Goal: Check status

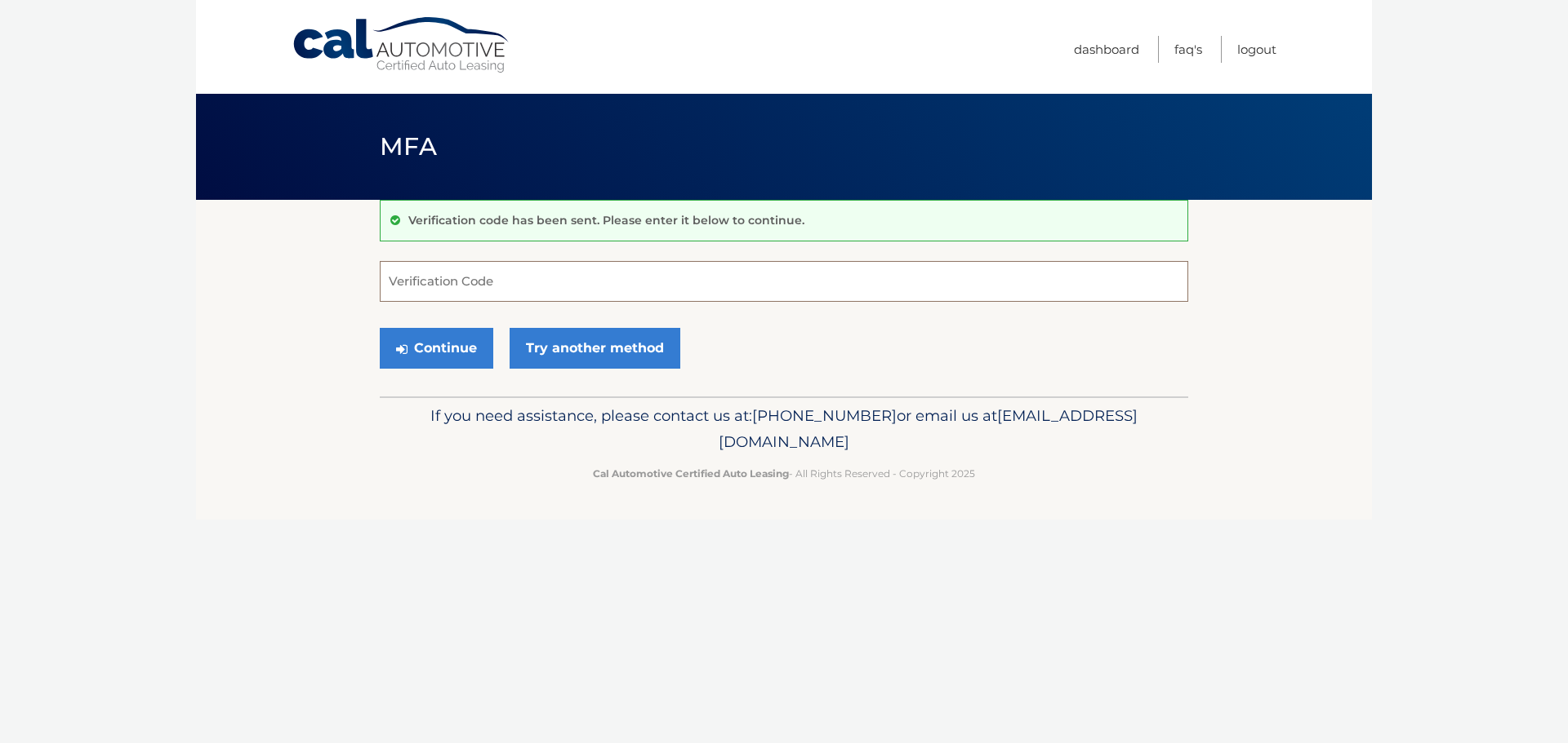
click at [436, 279] on input "Verification Code" at bounding box center [784, 281] width 808 height 41
type input "564368"
click at [379, 328] on button "Continue" at bounding box center [435, 349] width 113 height 41
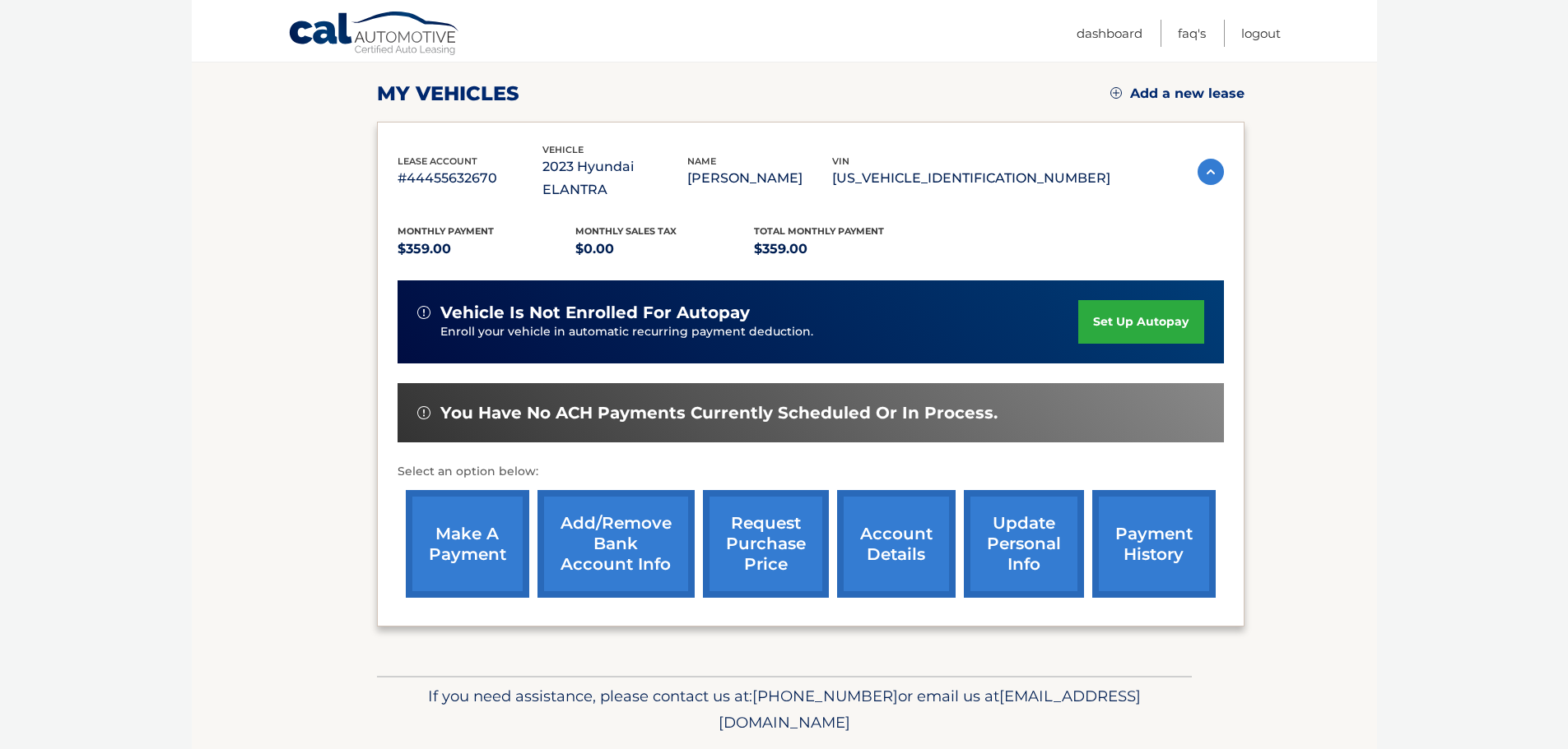
scroll to position [247, 0]
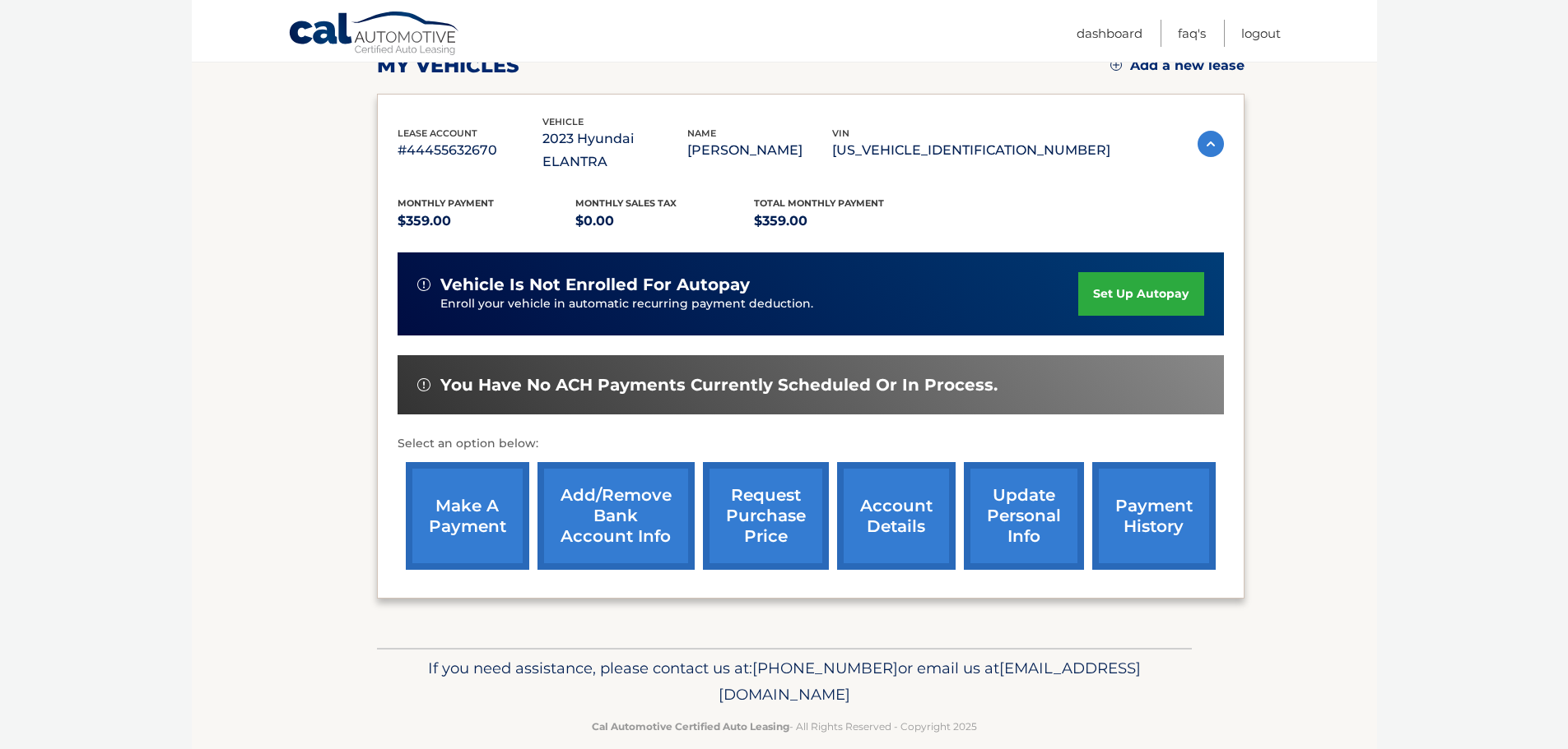
click at [1124, 493] on link "payment history" at bounding box center [1154, 516] width 124 height 108
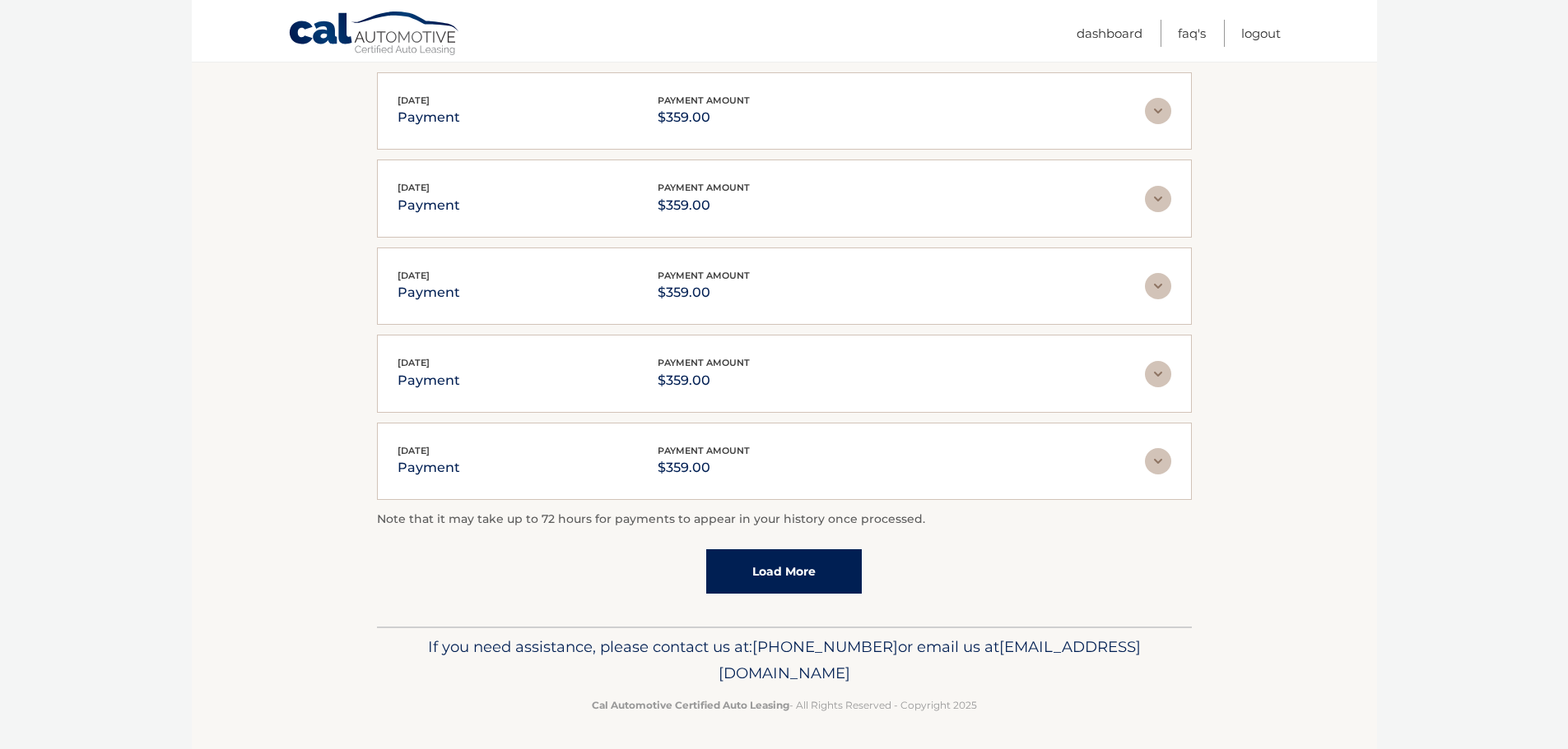
scroll to position [332, 0]
click at [771, 555] on link "Load More" at bounding box center [784, 570] width 155 height 45
click at [794, 566] on link "Load More" at bounding box center [784, 570] width 155 height 45
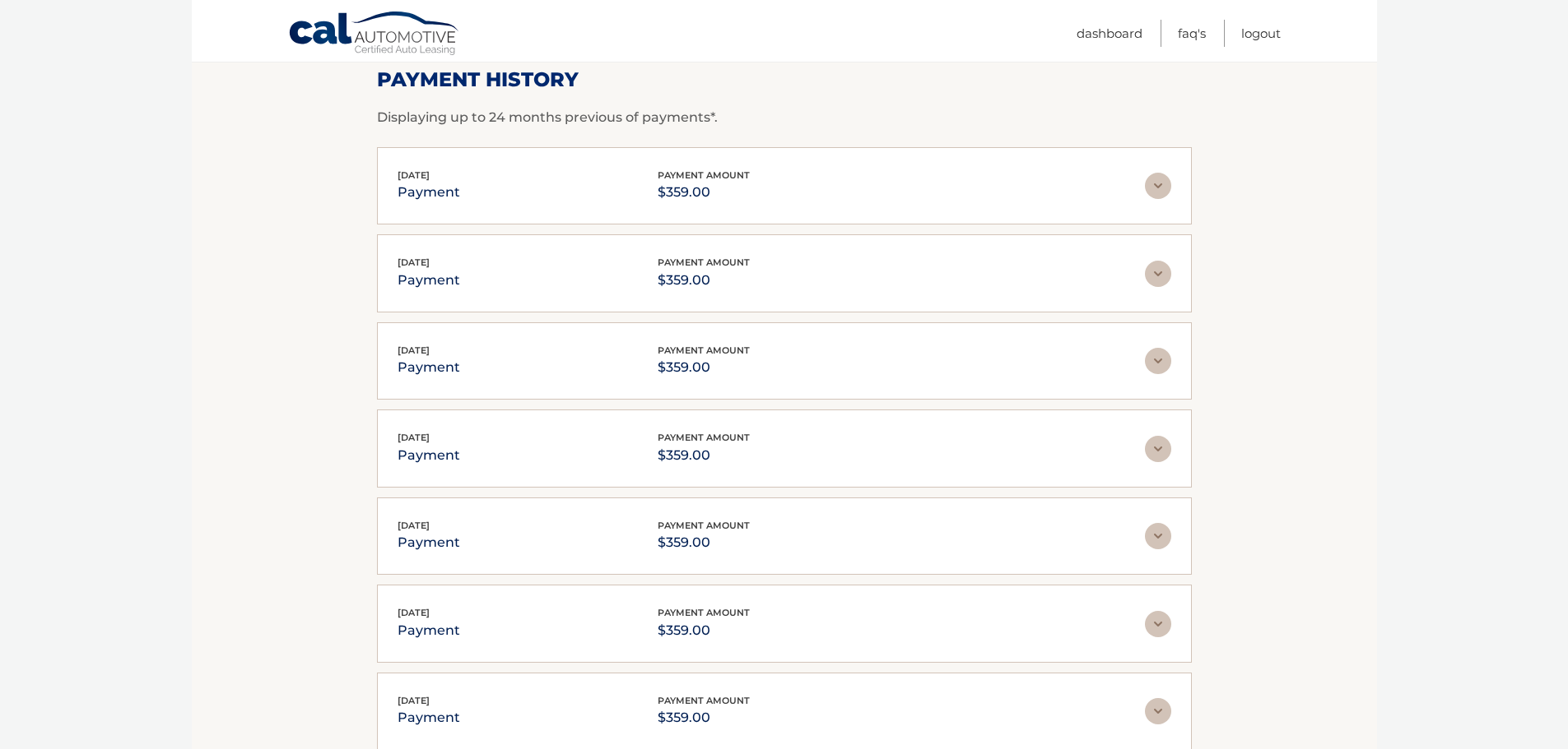
scroll to position [0, 0]
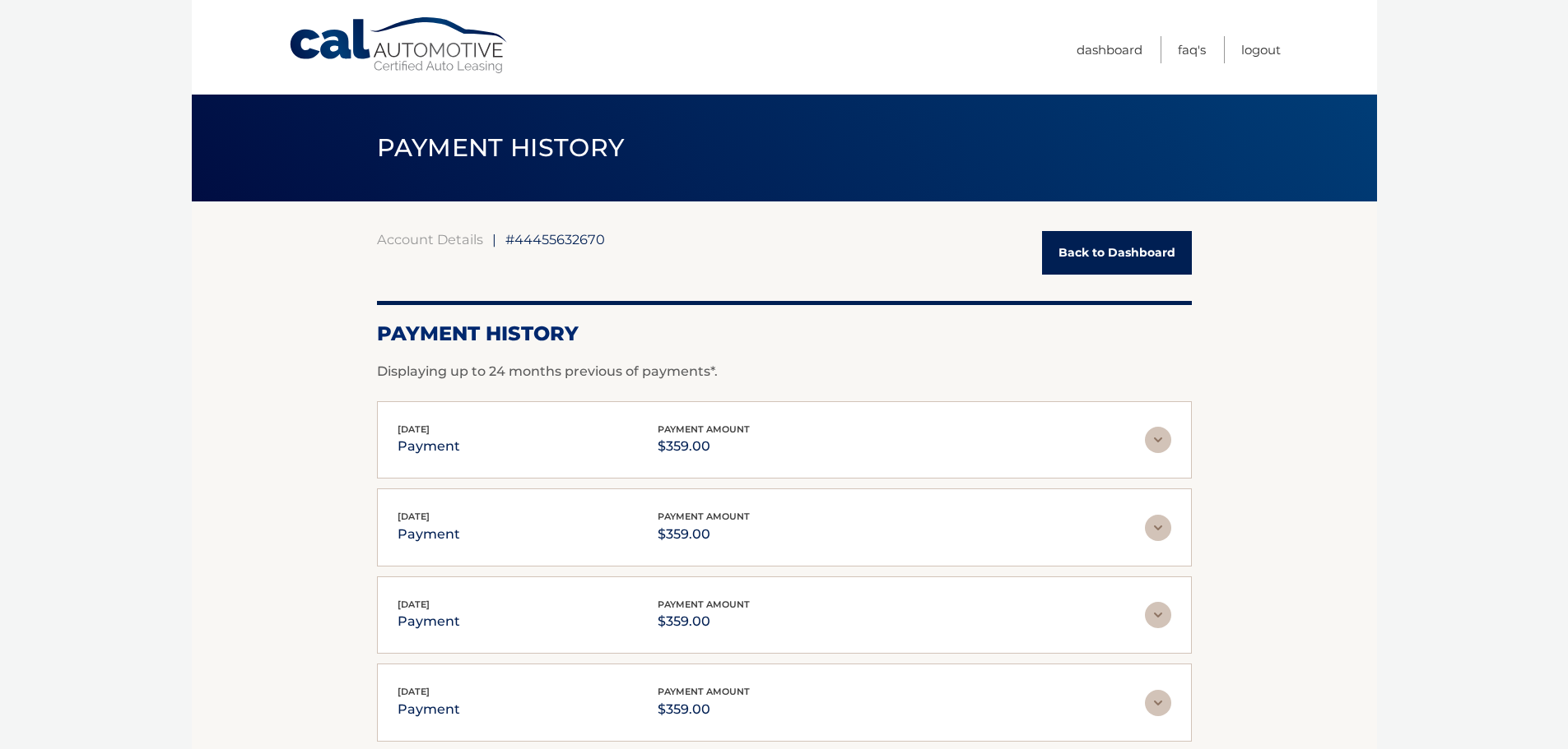
click at [1098, 247] on link "Back to Dashboard" at bounding box center [1117, 253] width 150 height 44
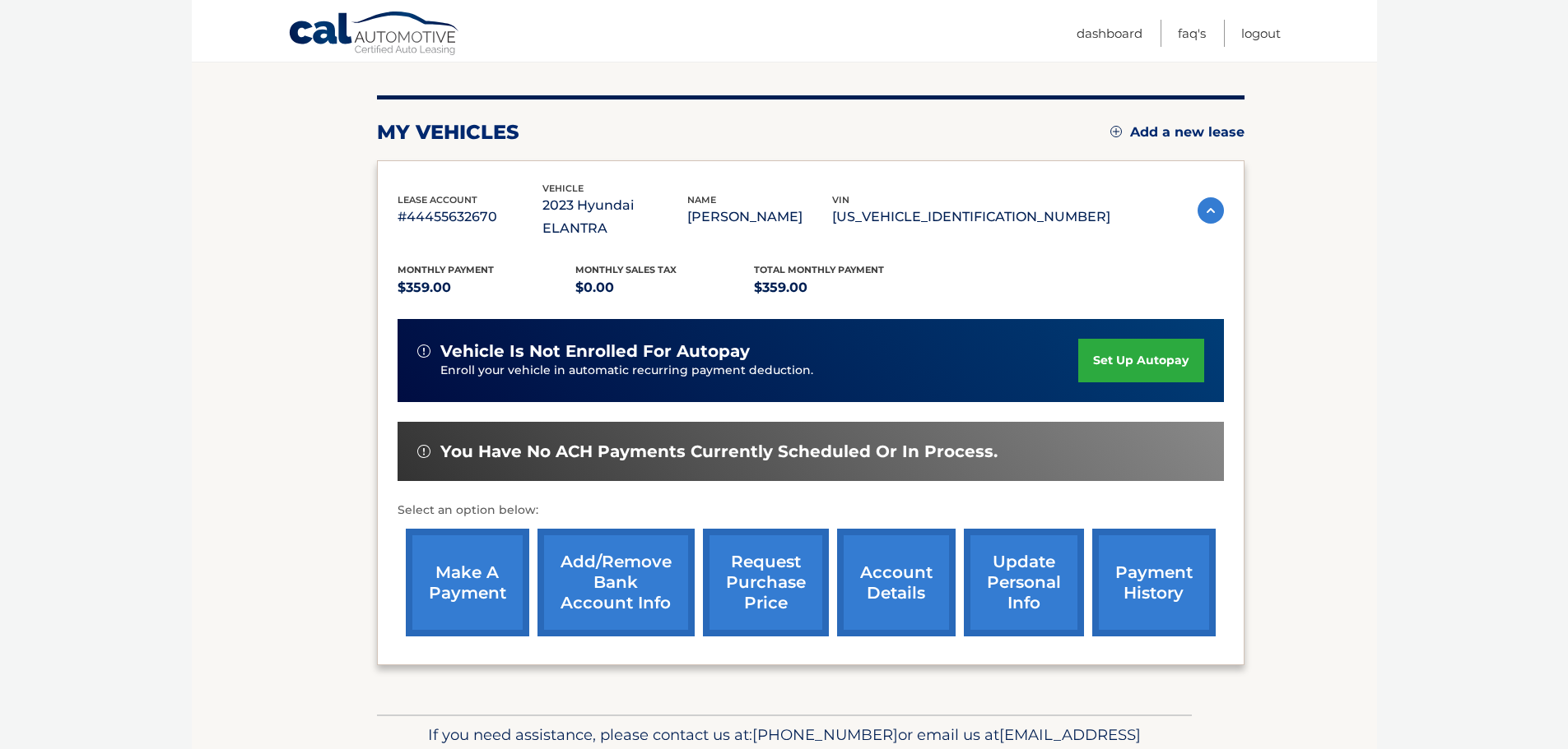
scroll to position [247, 0]
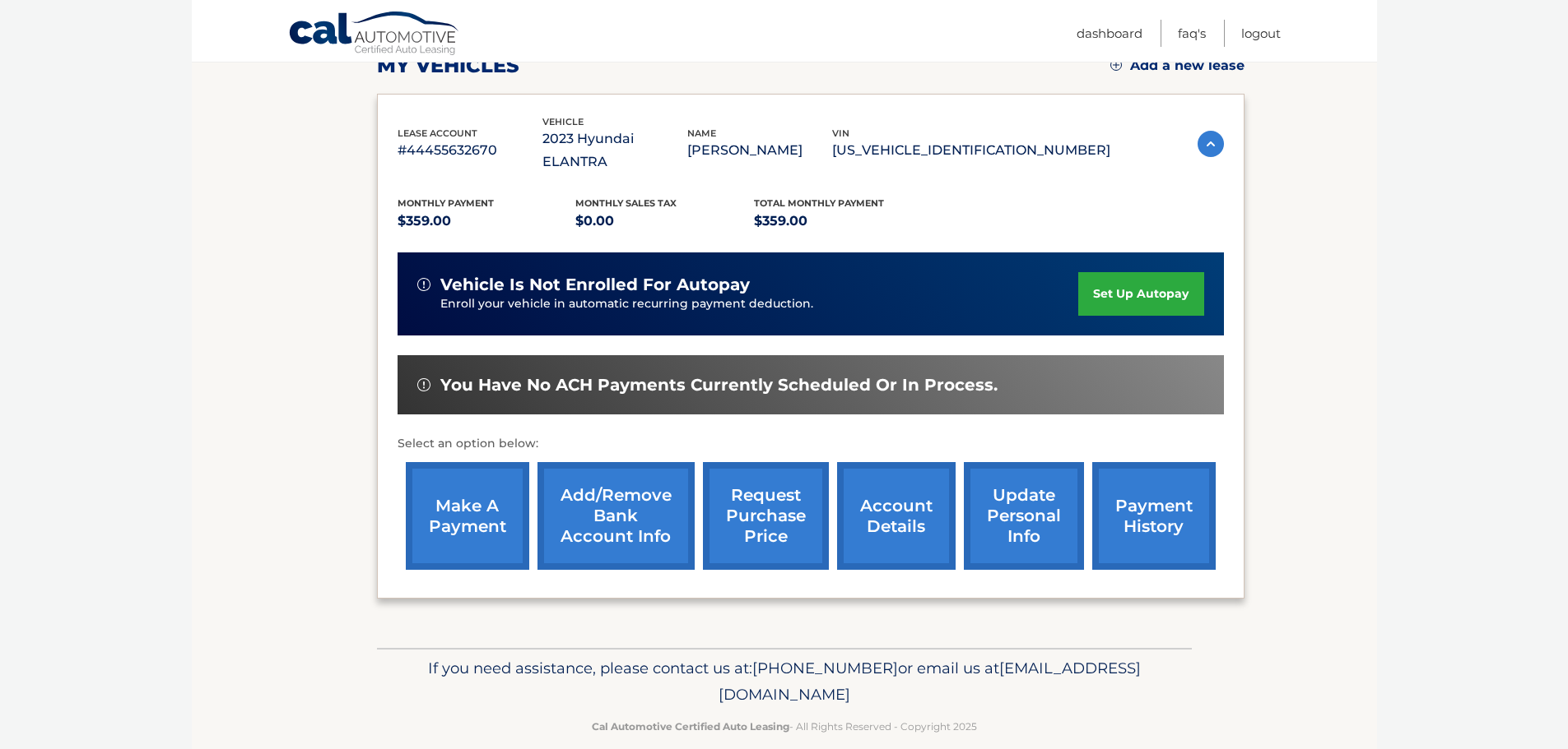
click at [898, 496] on link "account details" at bounding box center [897, 516] width 118 height 108
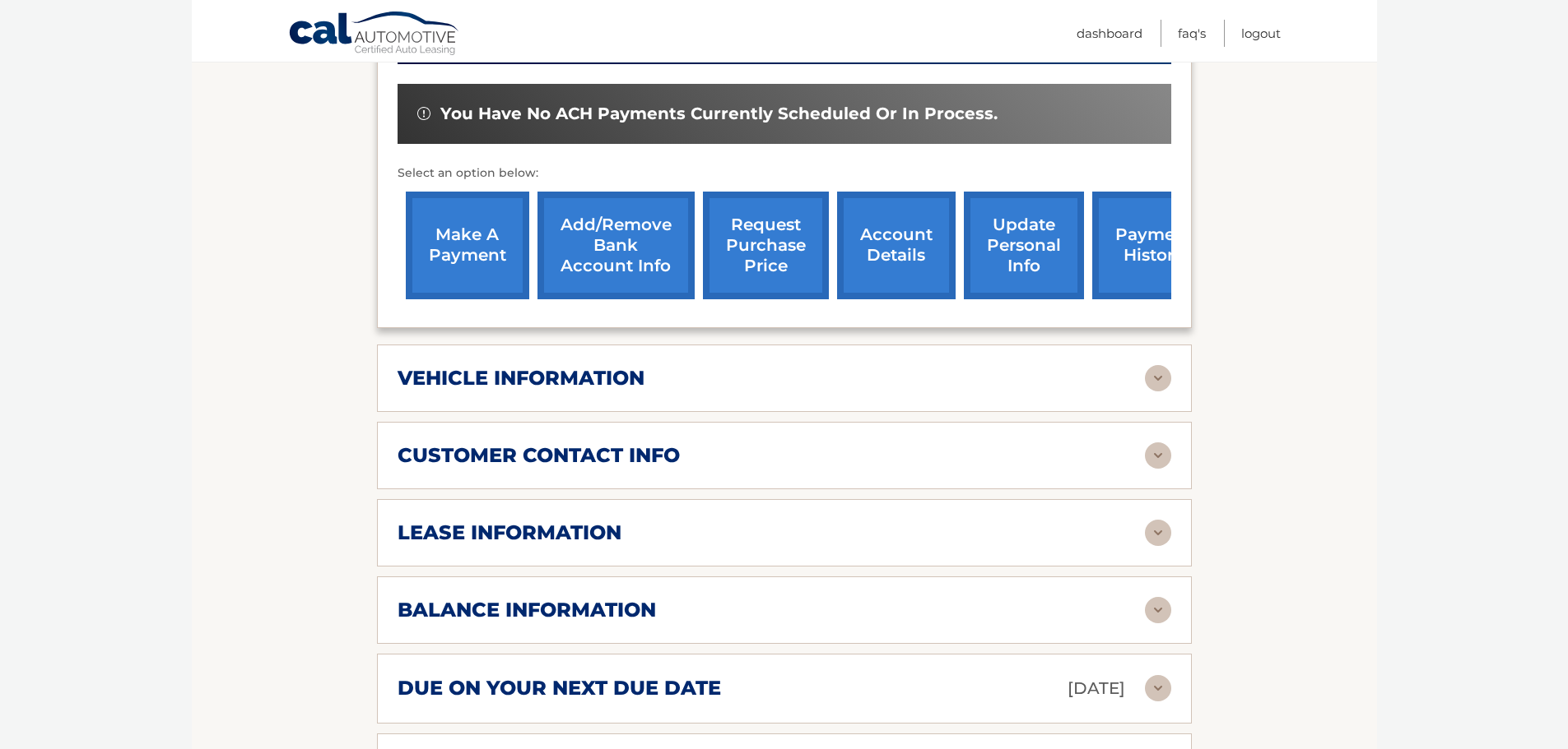
scroll to position [740, 0]
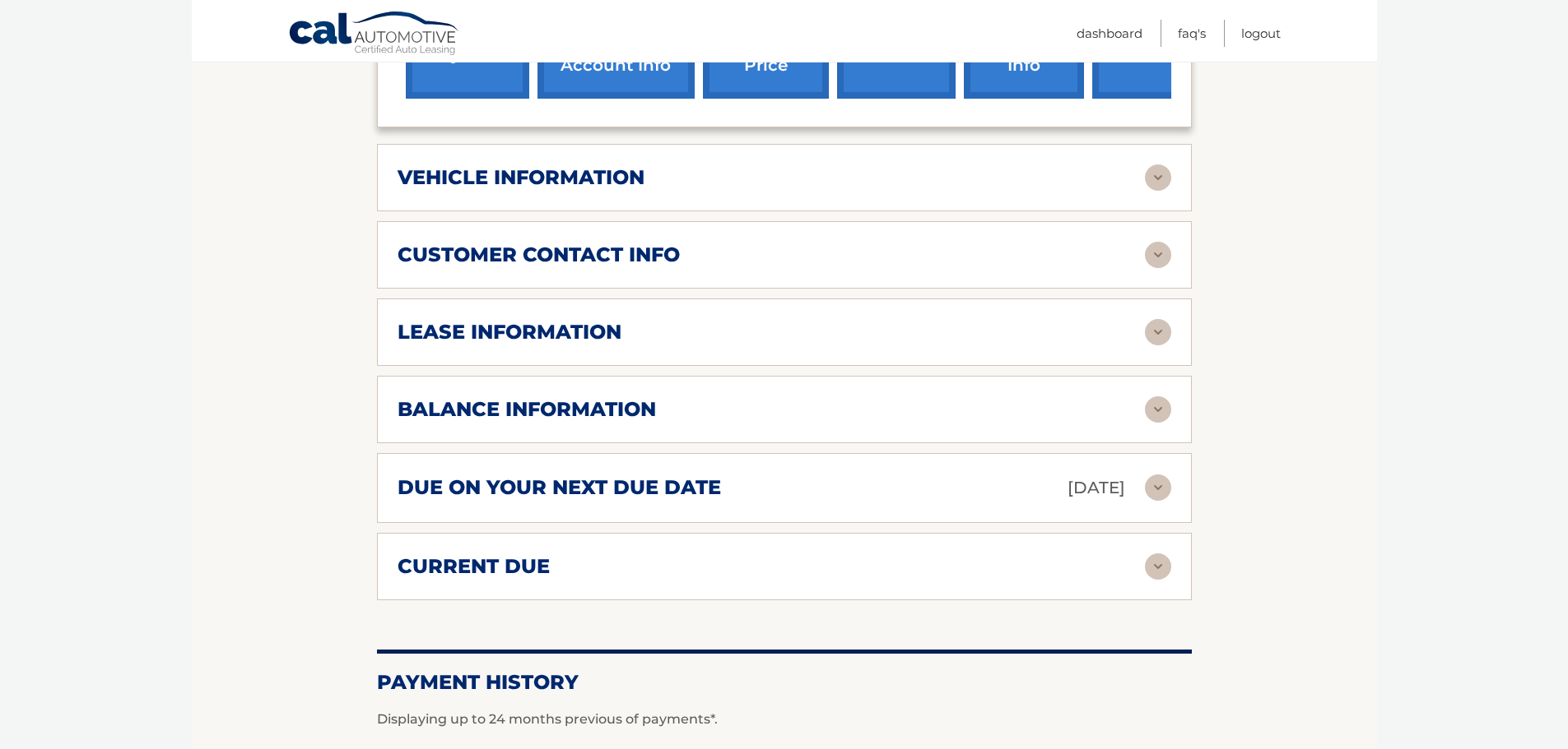
click at [628, 475] on h2 "due on your next due date" at bounding box center [559, 488] width 323 height 25
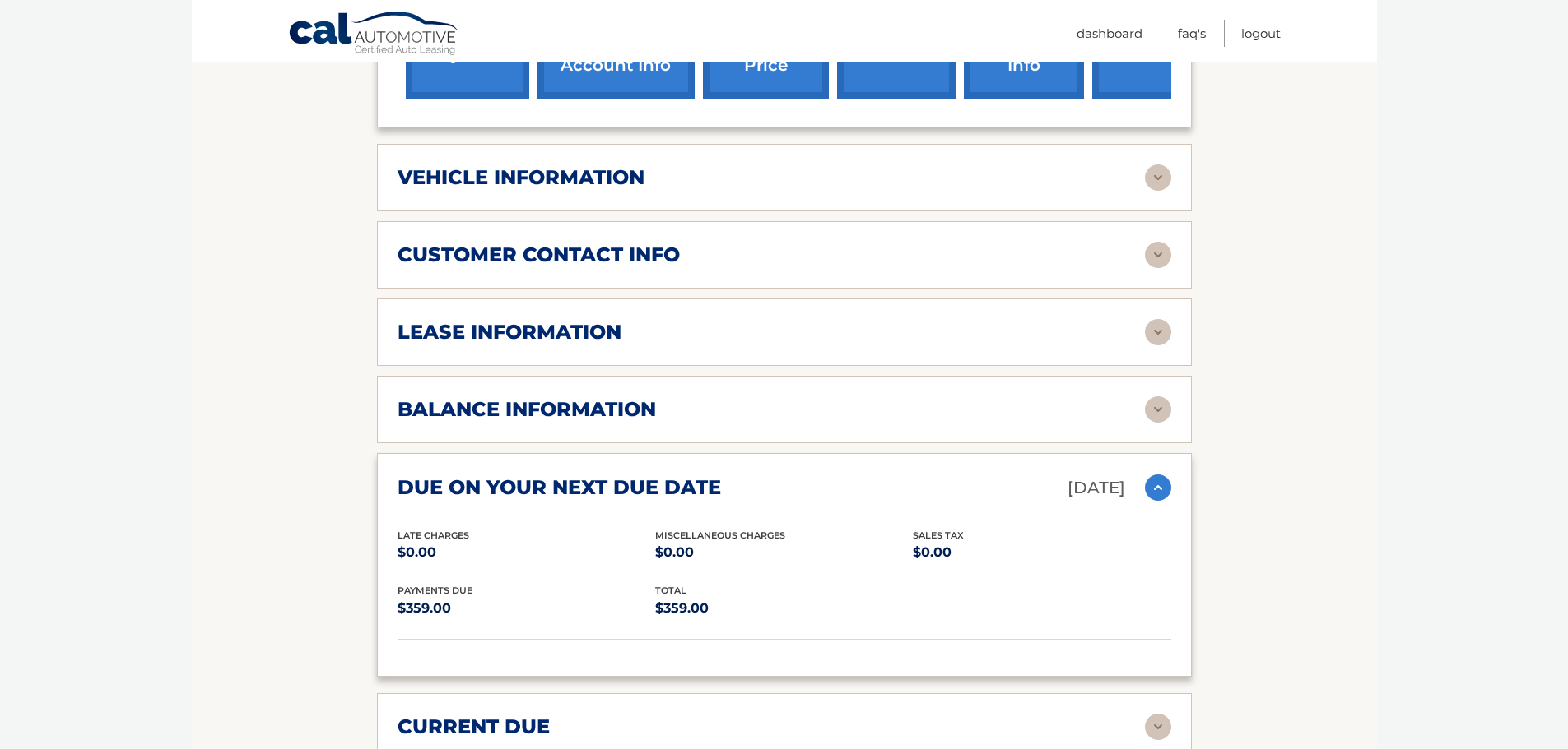
click at [628, 475] on h2 "due on your next due date" at bounding box center [559, 488] width 323 height 25
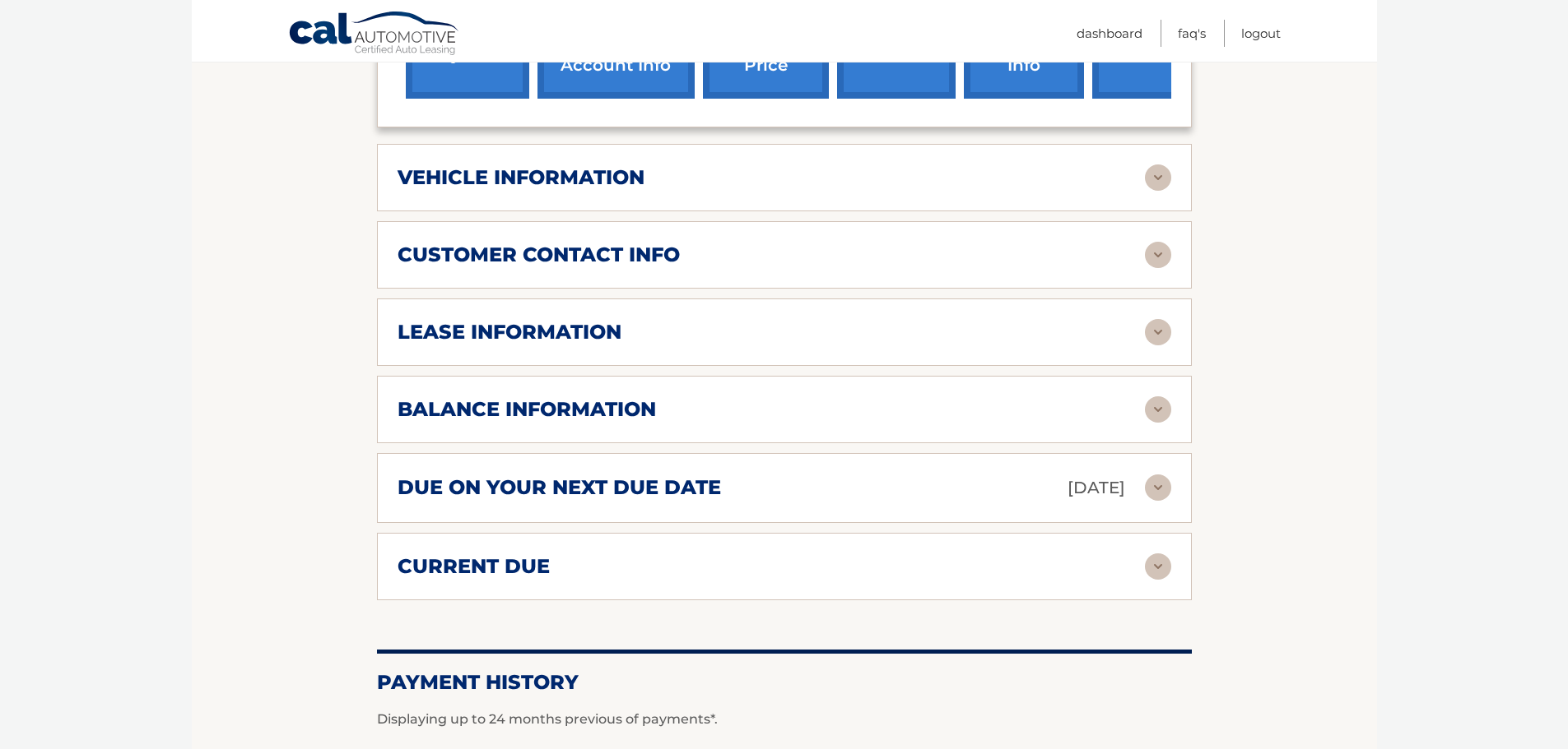
scroll to position [823, 0]
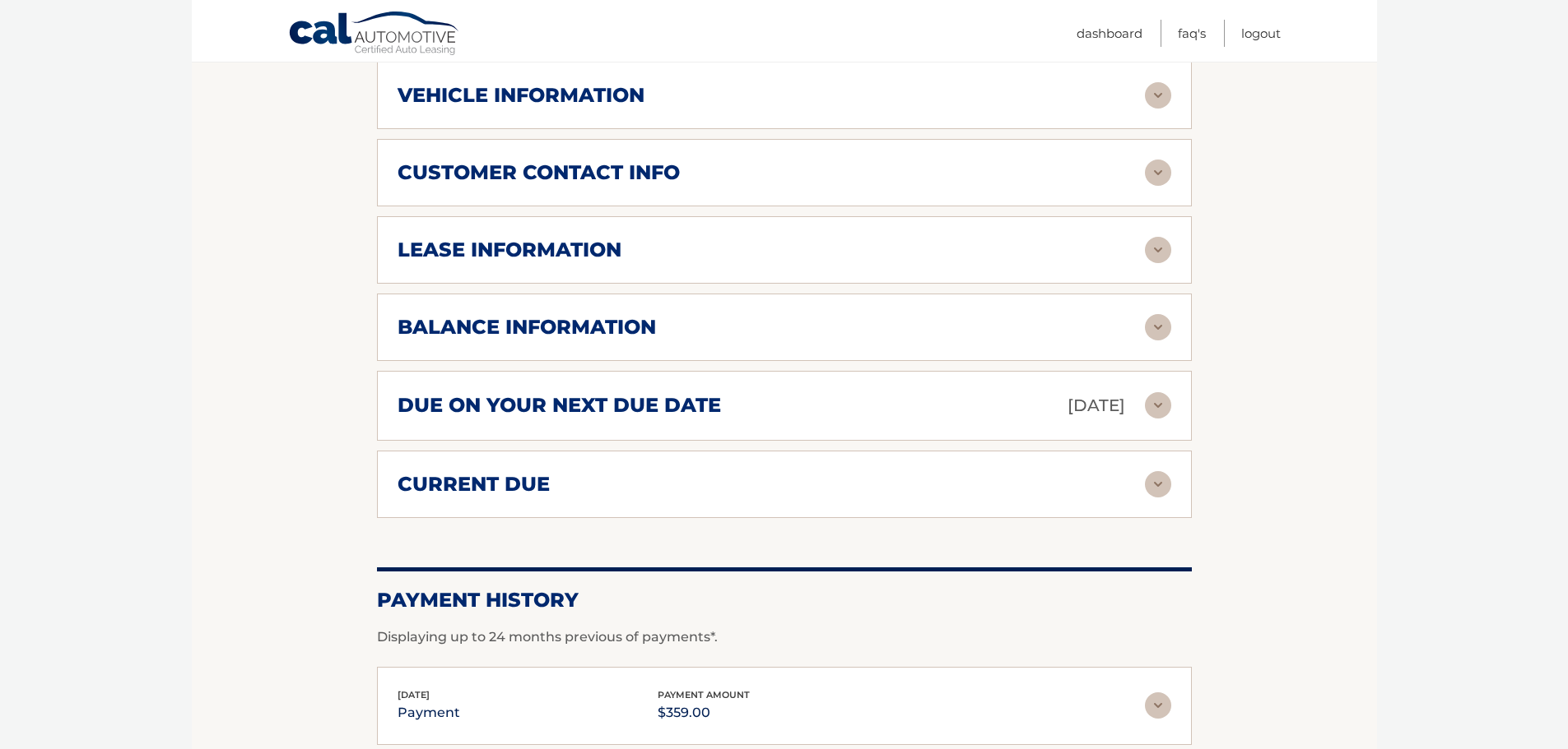
click at [617, 472] on div "current due" at bounding box center [771, 484] width 748 height 25
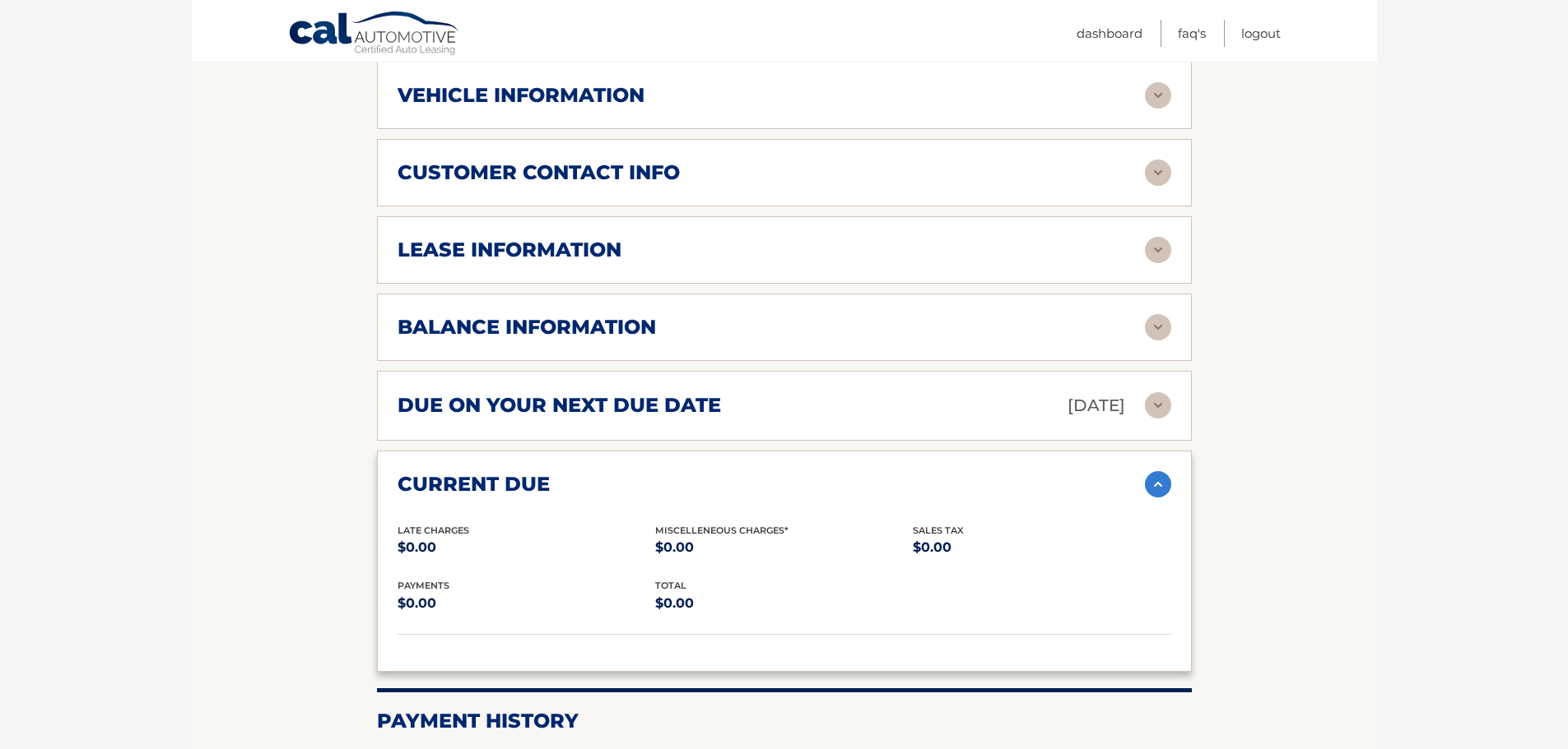
click at [617, 472] on div "current due" at bounding box center [771, 484] width 748 height 25
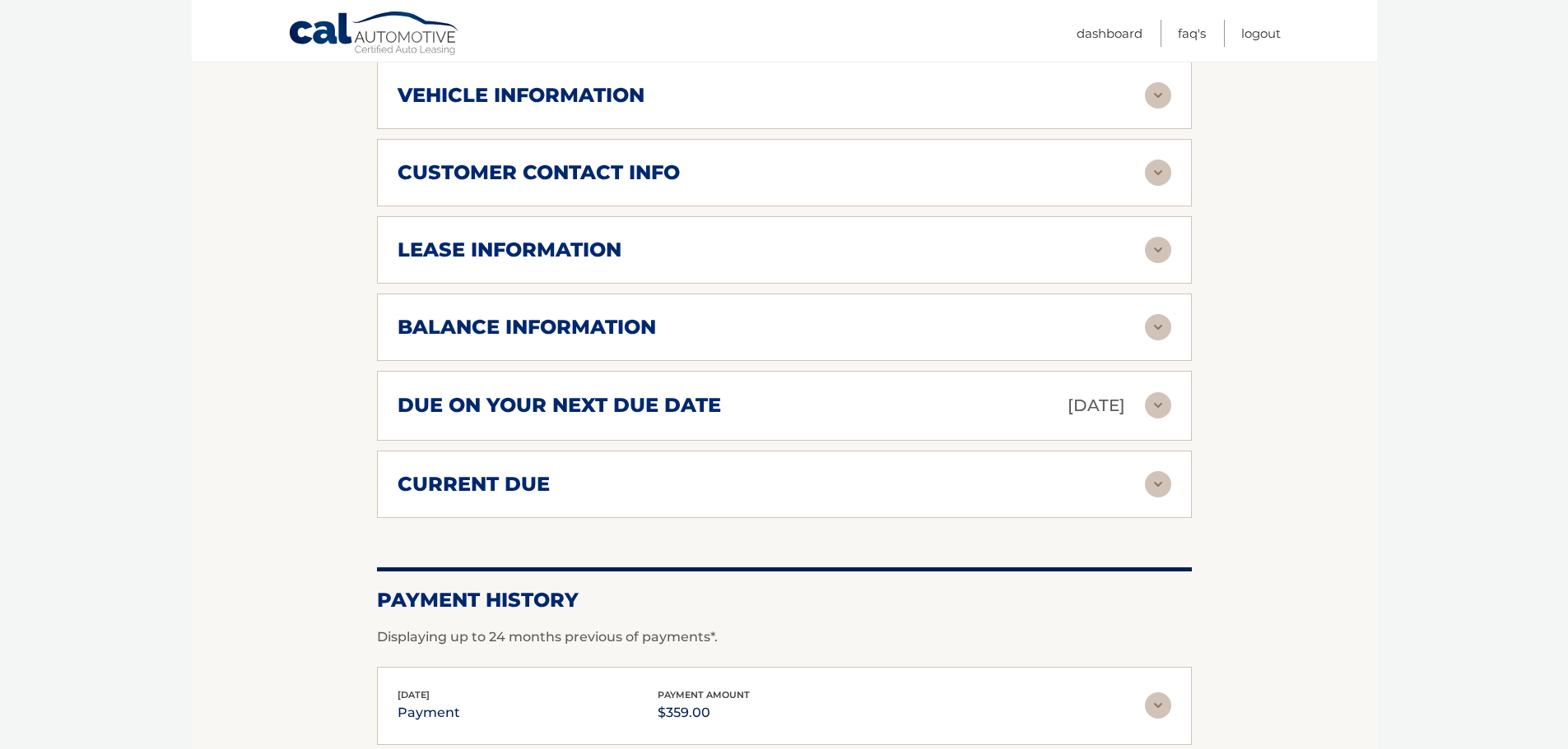
click at [514, 315] on h2 "balance information" at bounding box center [527, 327] width 258 height 25
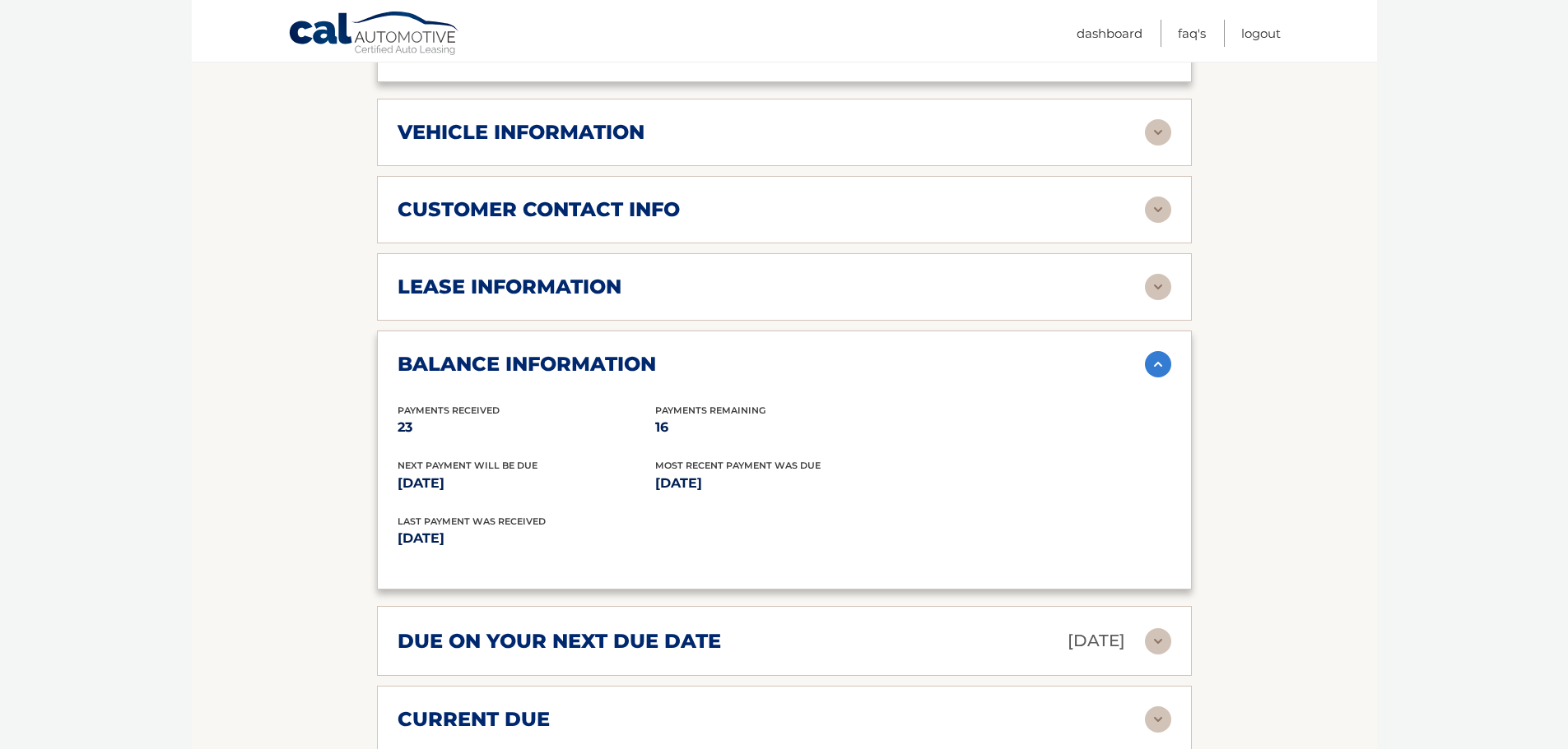
scroll to position [740, 0]
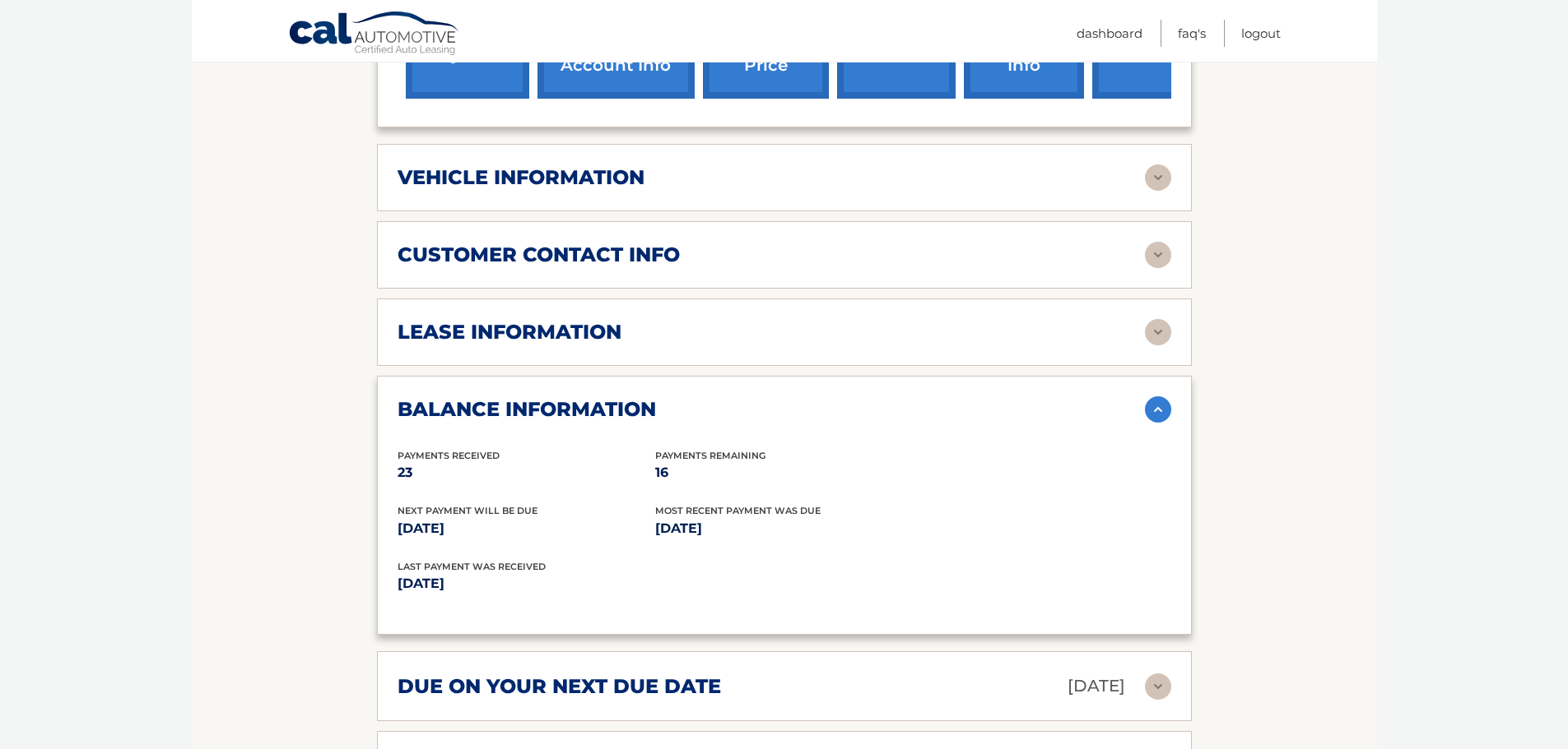
click at [492, 397] on h2 "balance information" at bounding box center [527, 410] width 258 height 25
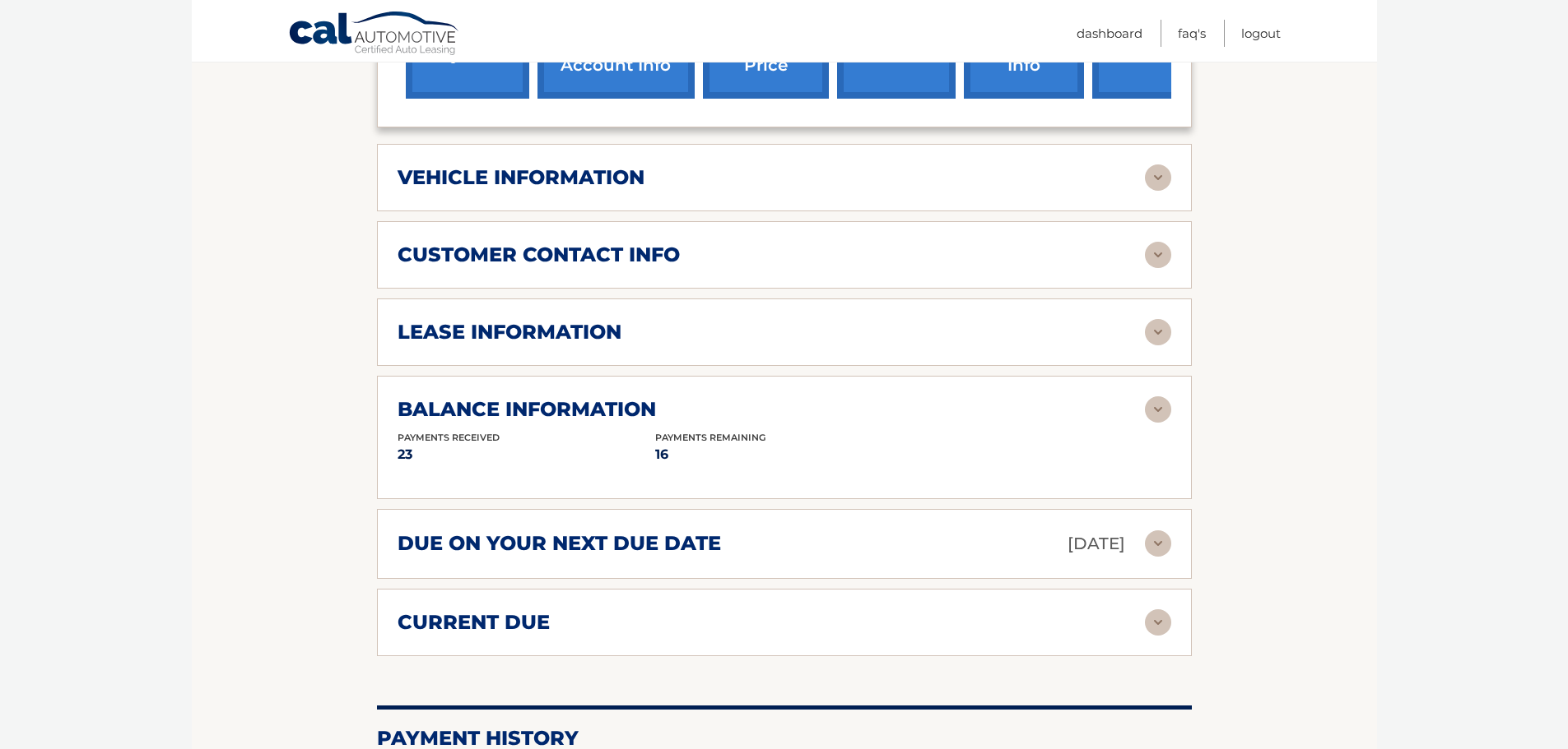
click at [504, 332] on div "lease information Contract Start Date [DATE] Term 39 Maturity Date [DATE] Start…" at bounding box center [784, 332] width 815 height 67
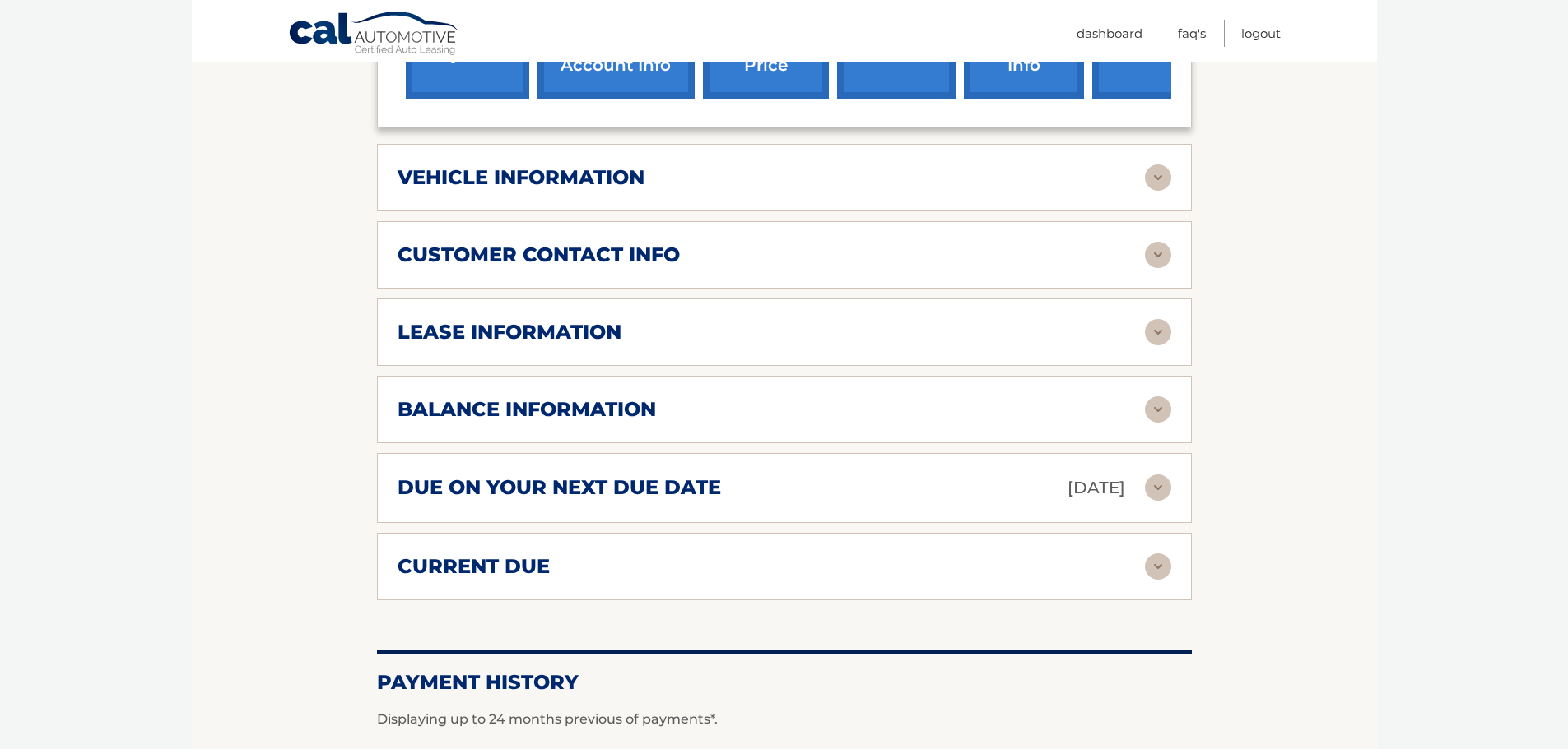
click at [512, 320] on h2 "lease information" at bounding box center [509, 333] width 223 height 25
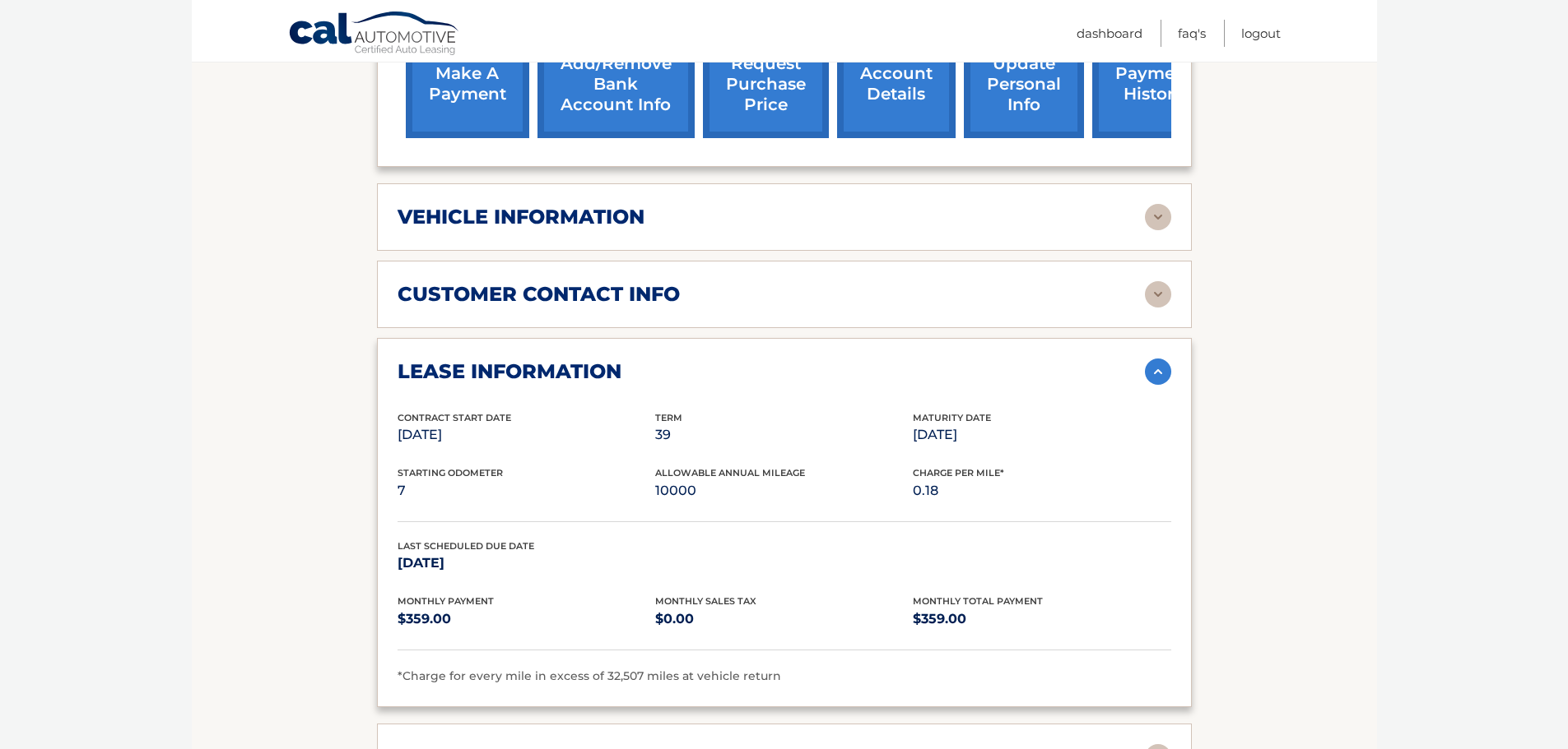
scroll to position [658, 0]
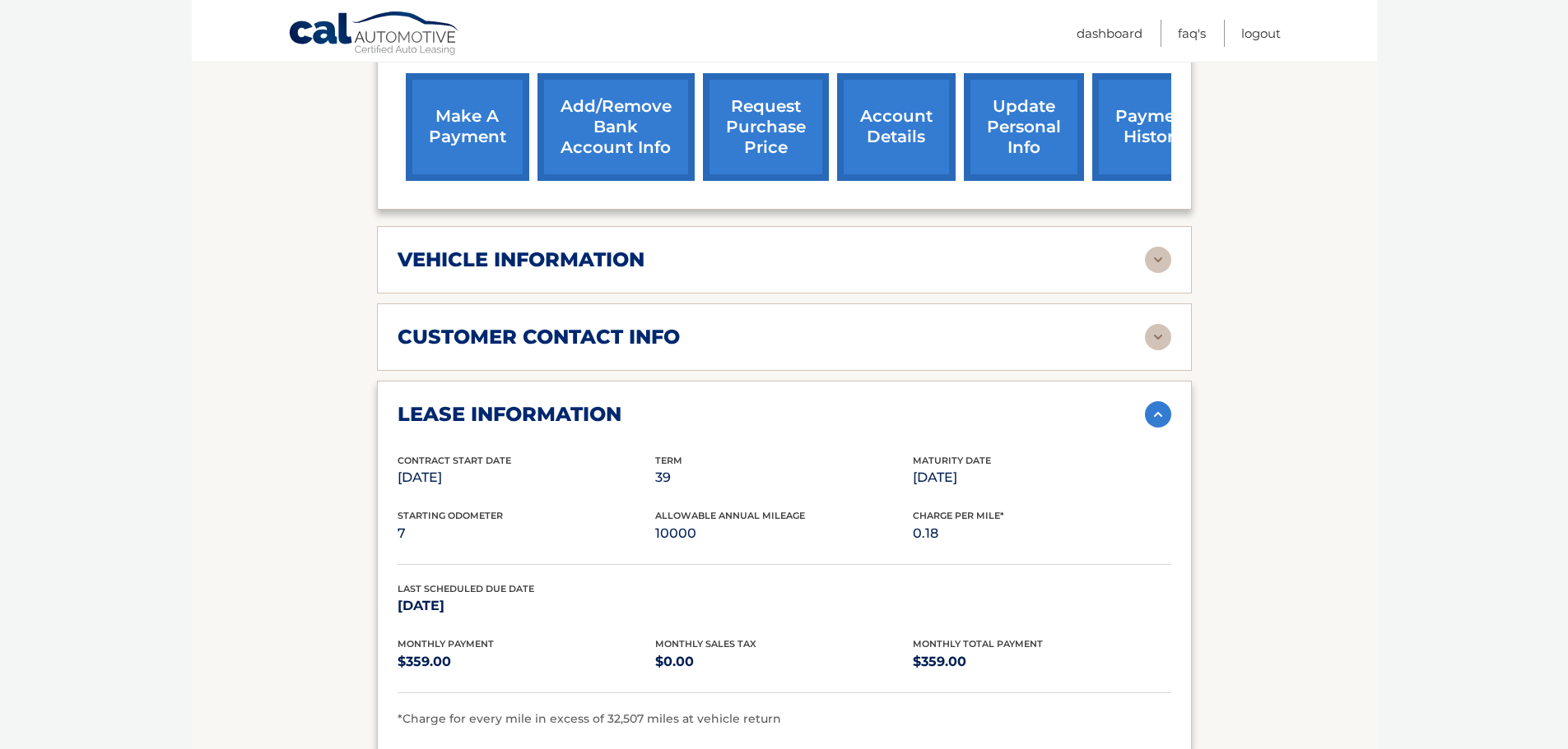
click at [552, 381] on div "lease information Contract Start Date [DATE] Term 39 Maturity Date [DATE] Start…" at bounding box center [784, 566] width 815 height 370
click at [589, 328] on div "customer contact info full name [PERSON_NAME] [GEOGRAPHIC_DATA][STREET_ADDRESS]…" at bounding box center [784, 336] width 815 height 67
click at [604, 325] on h2 "customer contact info" at bounding box center [539, 337] width 283 height 25
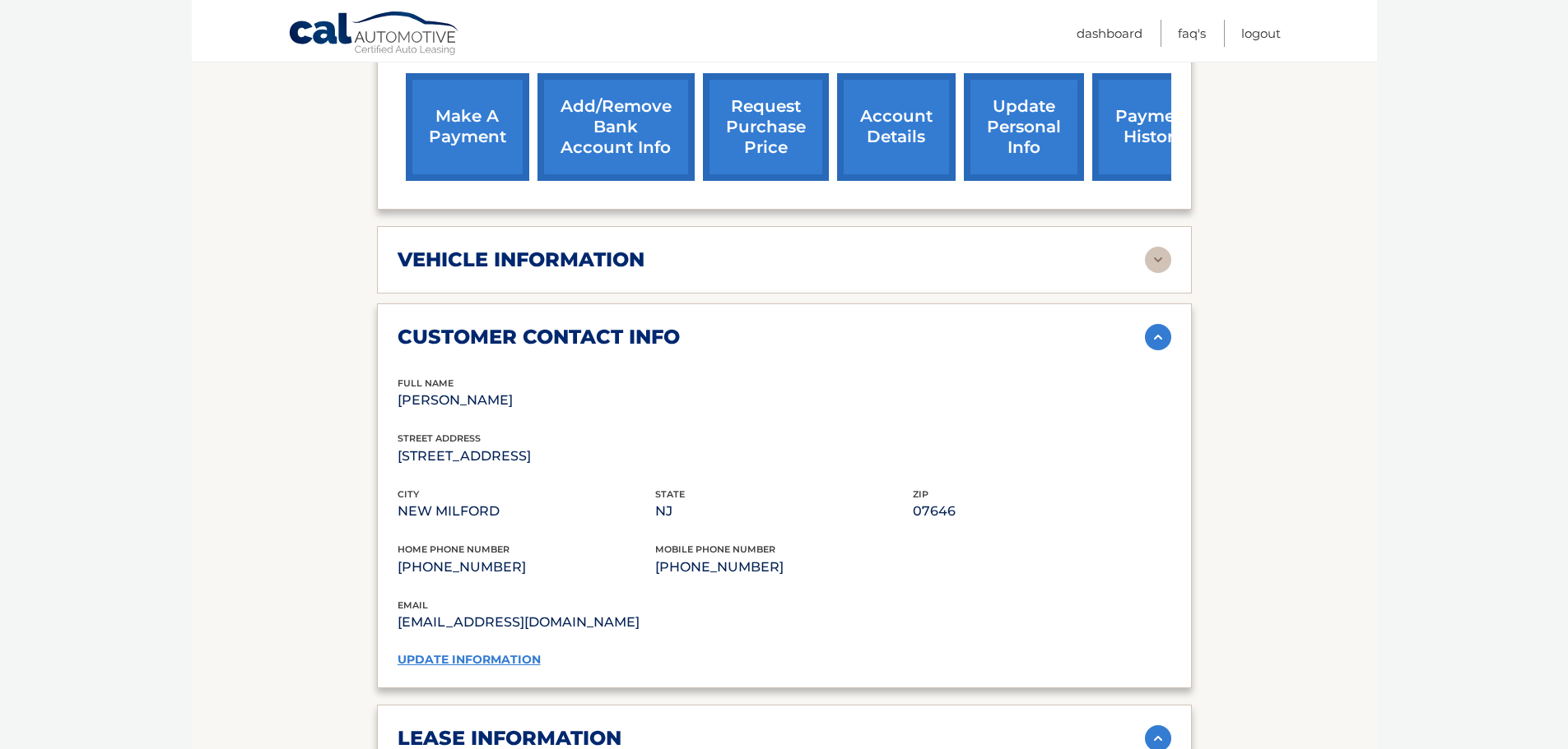
click at [604, 325] on h2 "customer contact info" at bounding box center [539, 337] width 283 height 25
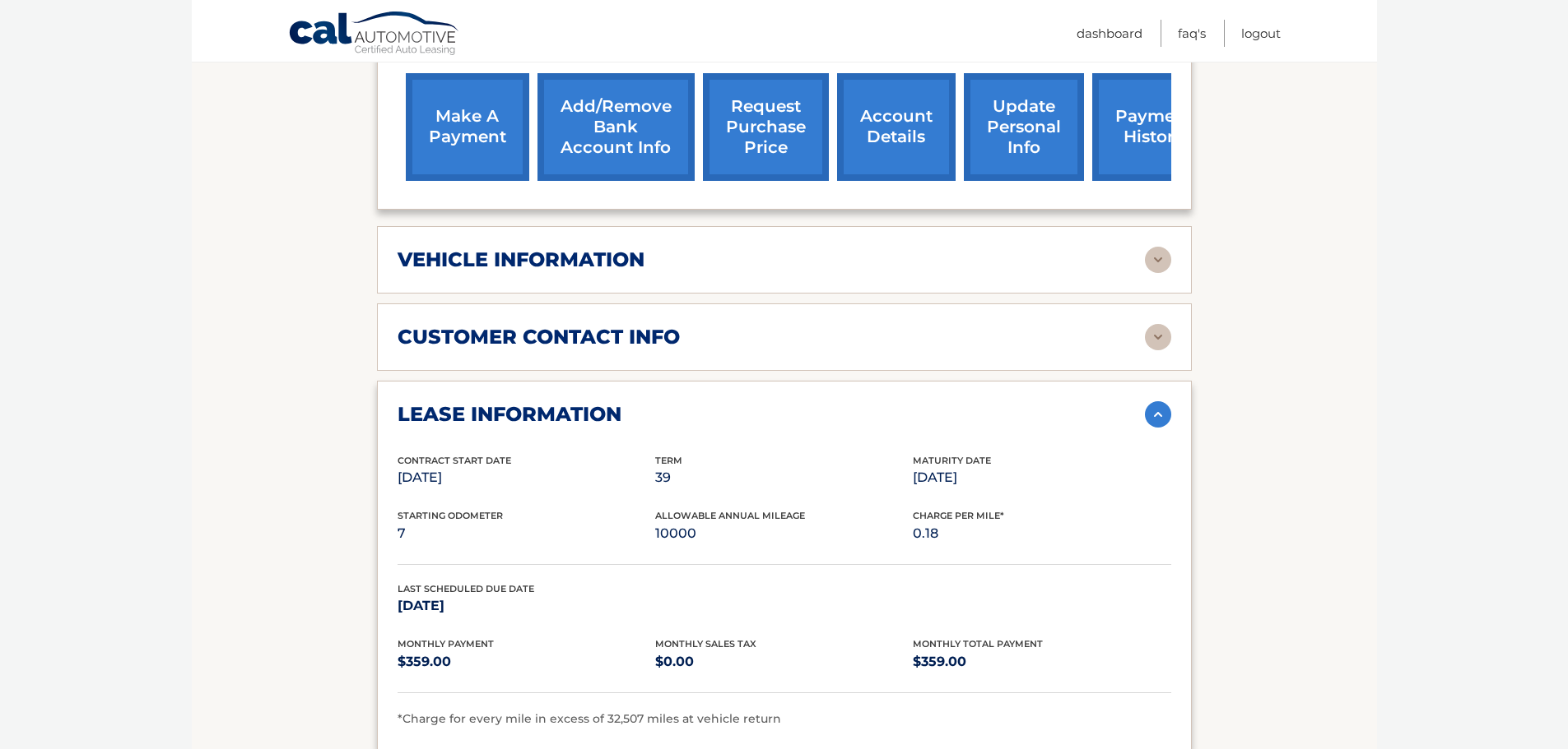
click at [579, 248] on h2 "vehicle information" at bounding box center [521, 260] width 247 height 25
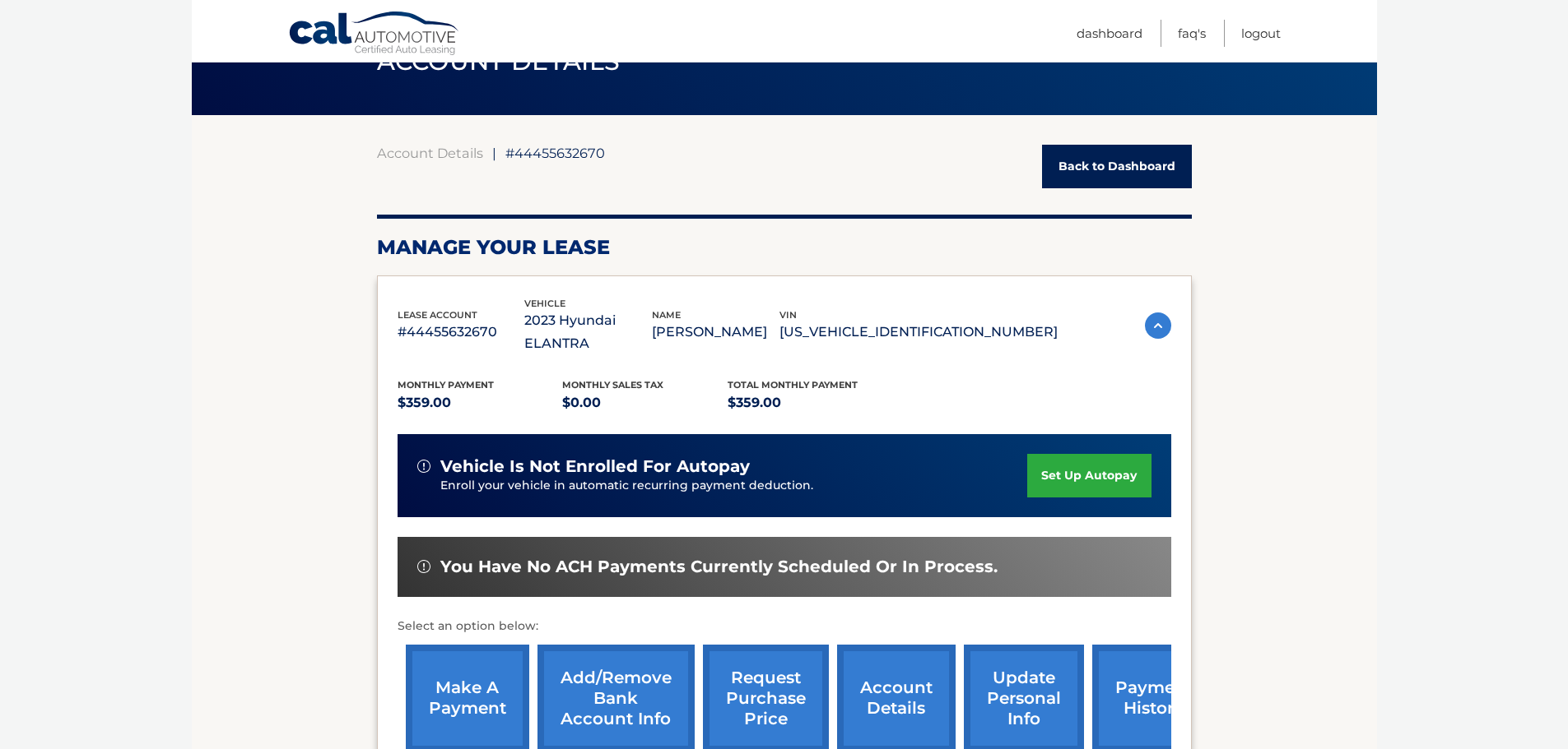
scroll to position [83, 0]
